Goal: Navigation & Orientation: Find specific page/section

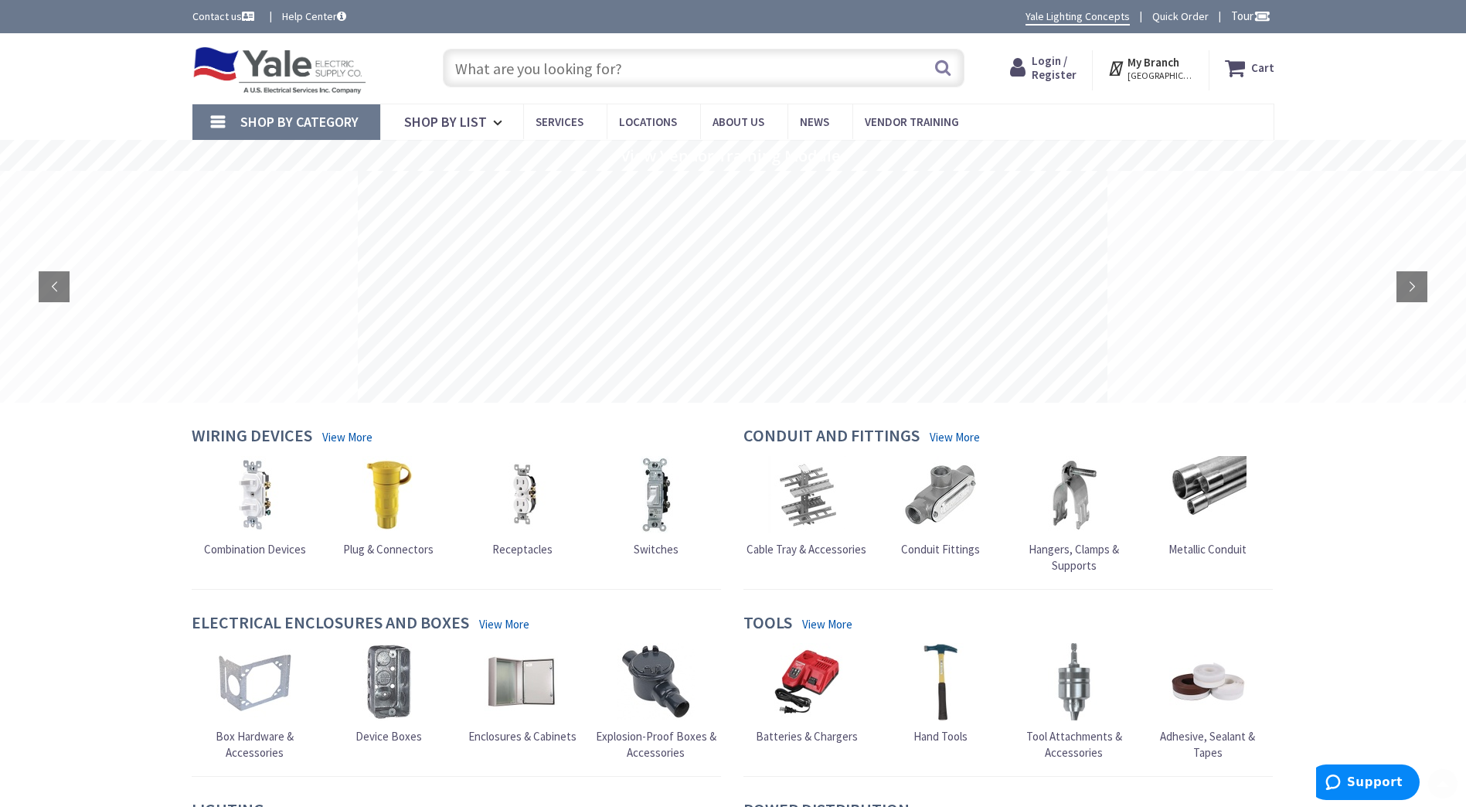
scroll to position [642, 0]
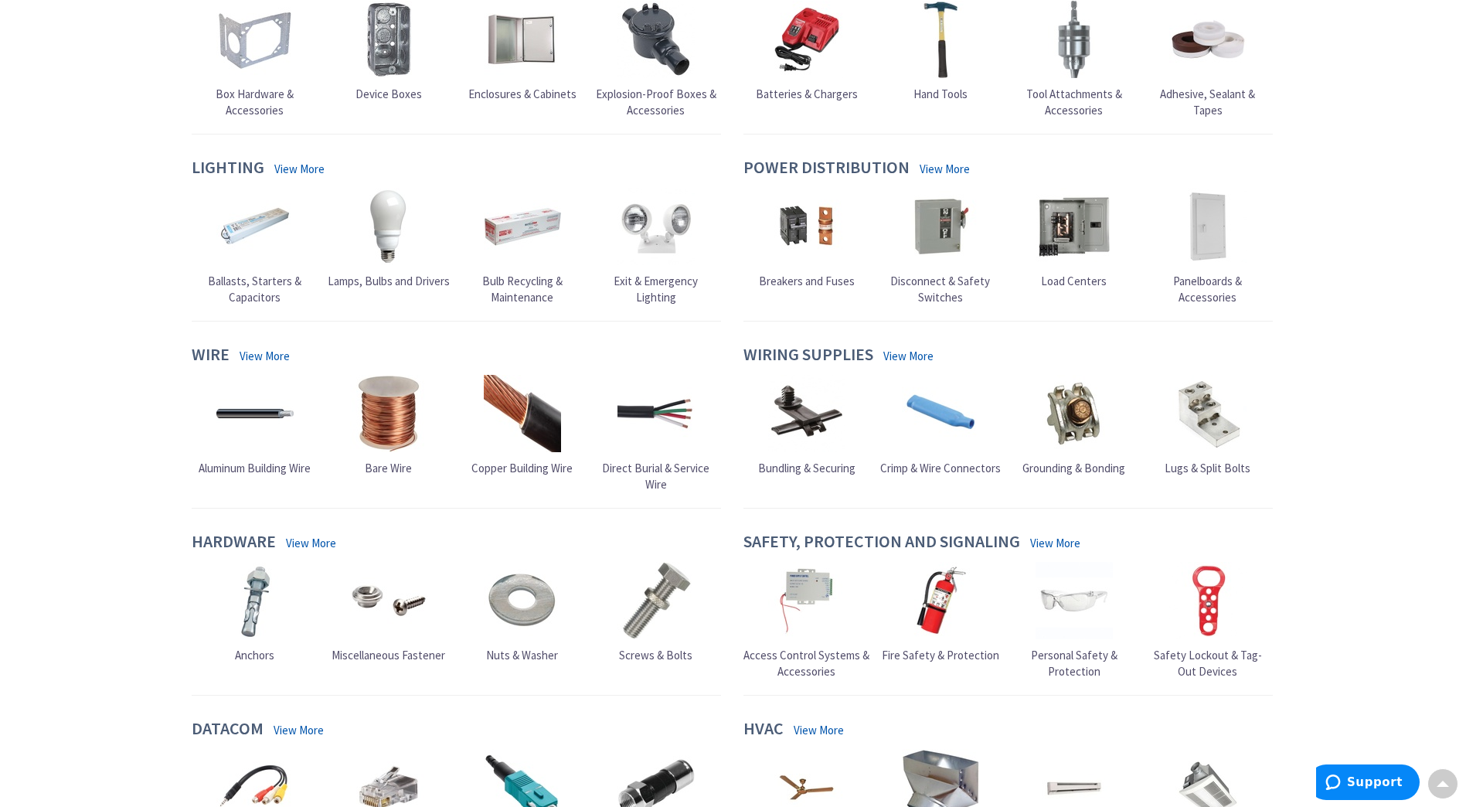
click at [1048, 250] on img at bounding box center [1074, 226] width 77 height 77
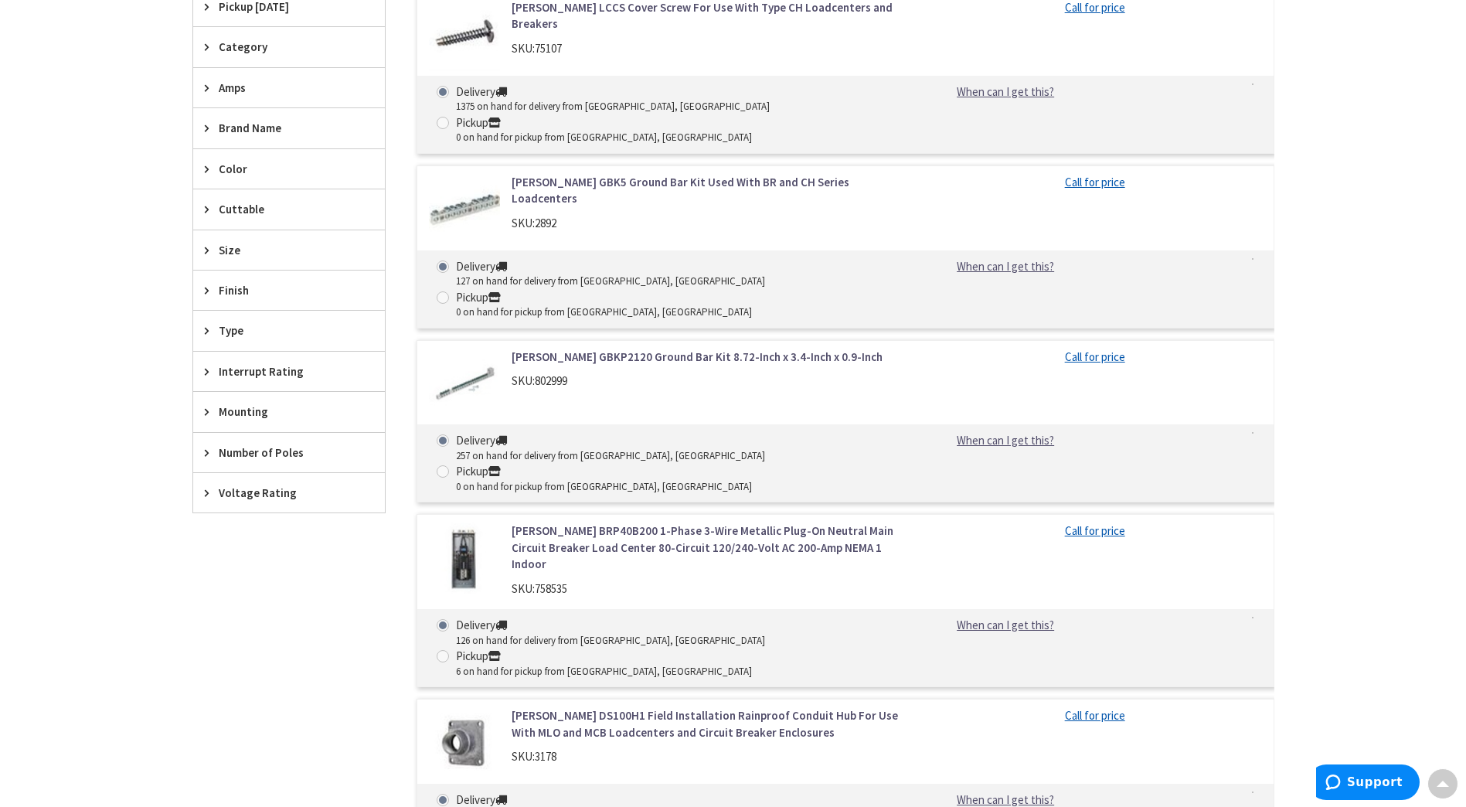
scroll to position [4, 0]
